Goal: Transaction & Acquisition: Purchase product/service

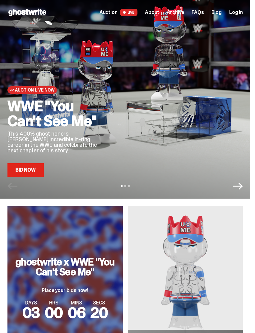
click at [182, 12] on span "Archive" at bounding box center [174, 12] width 17 height 5
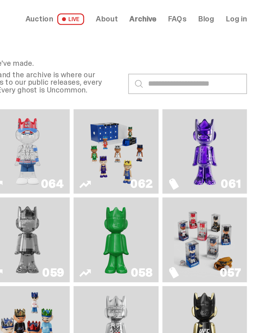
click at [145, 11] on span "About" at bounding box center [152, 12] width 14 height 5
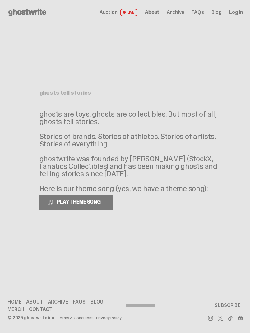
click at [219, 12] on link "Blog" at bounding box center [216, 12] width 10 height 5
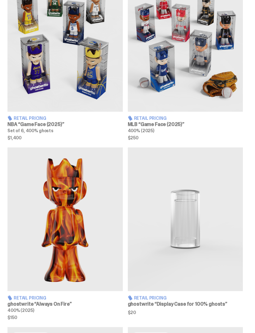
scroll to position [411, 0]
click at [63, 230] on img at bounding box center [64, 219] width 115 height 144
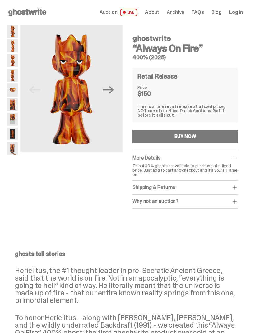
click at [115, 12] on span "Auction" at bounding box center [108, 12] width 18 height 5
